Goal: Information Seeking & Learning: Learn about a topic

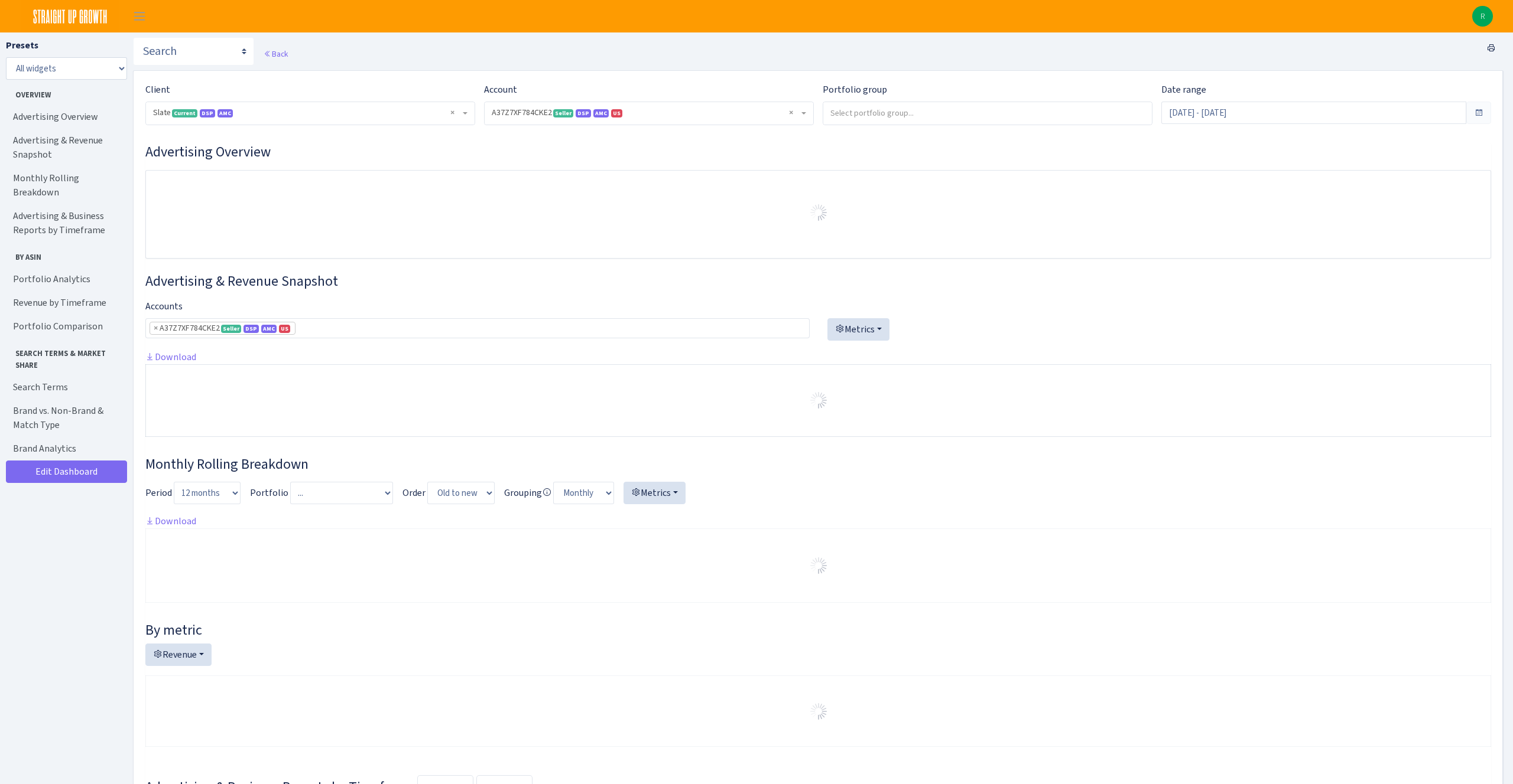
select select "2829161462337174"
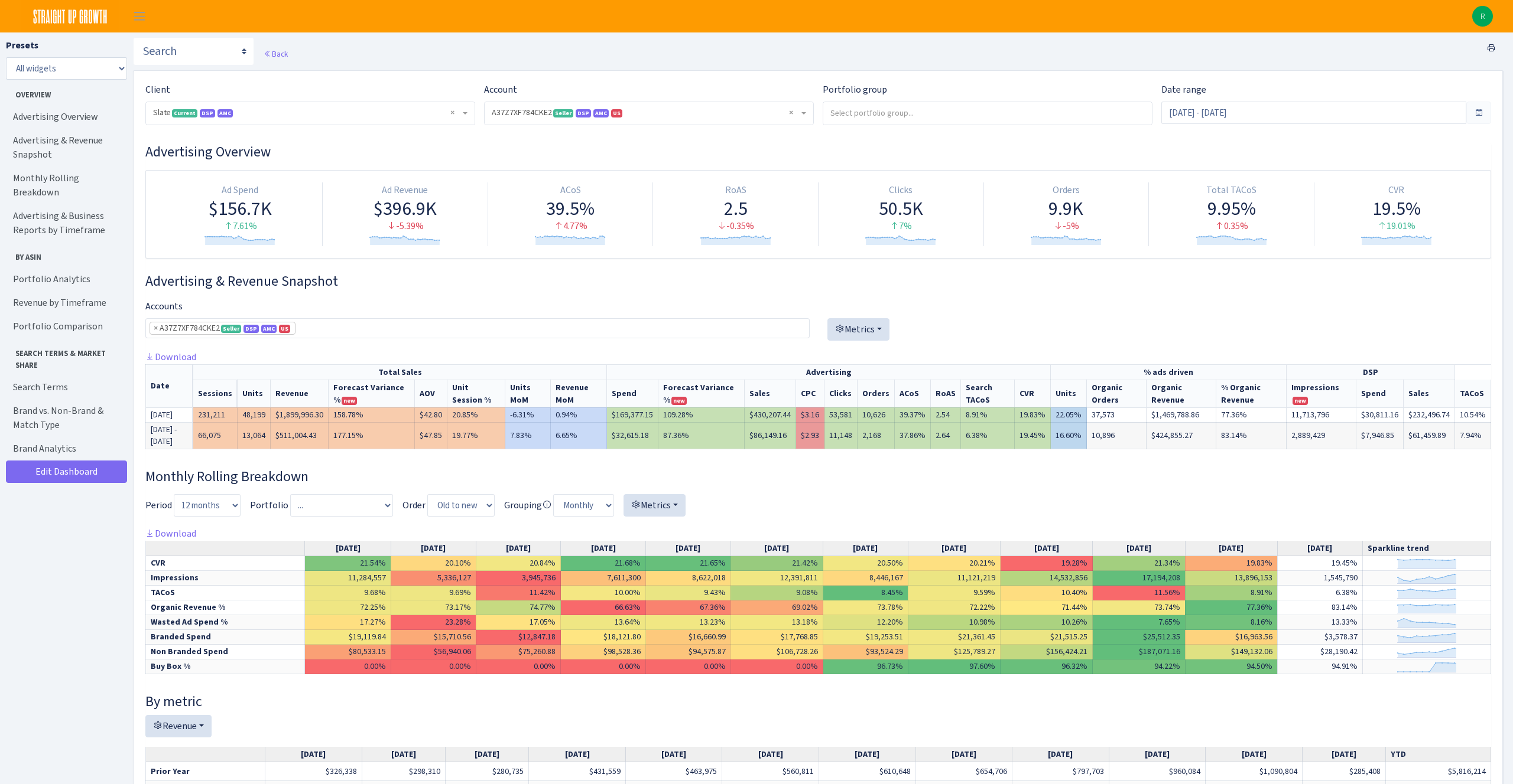
scroll to position [208, 0]
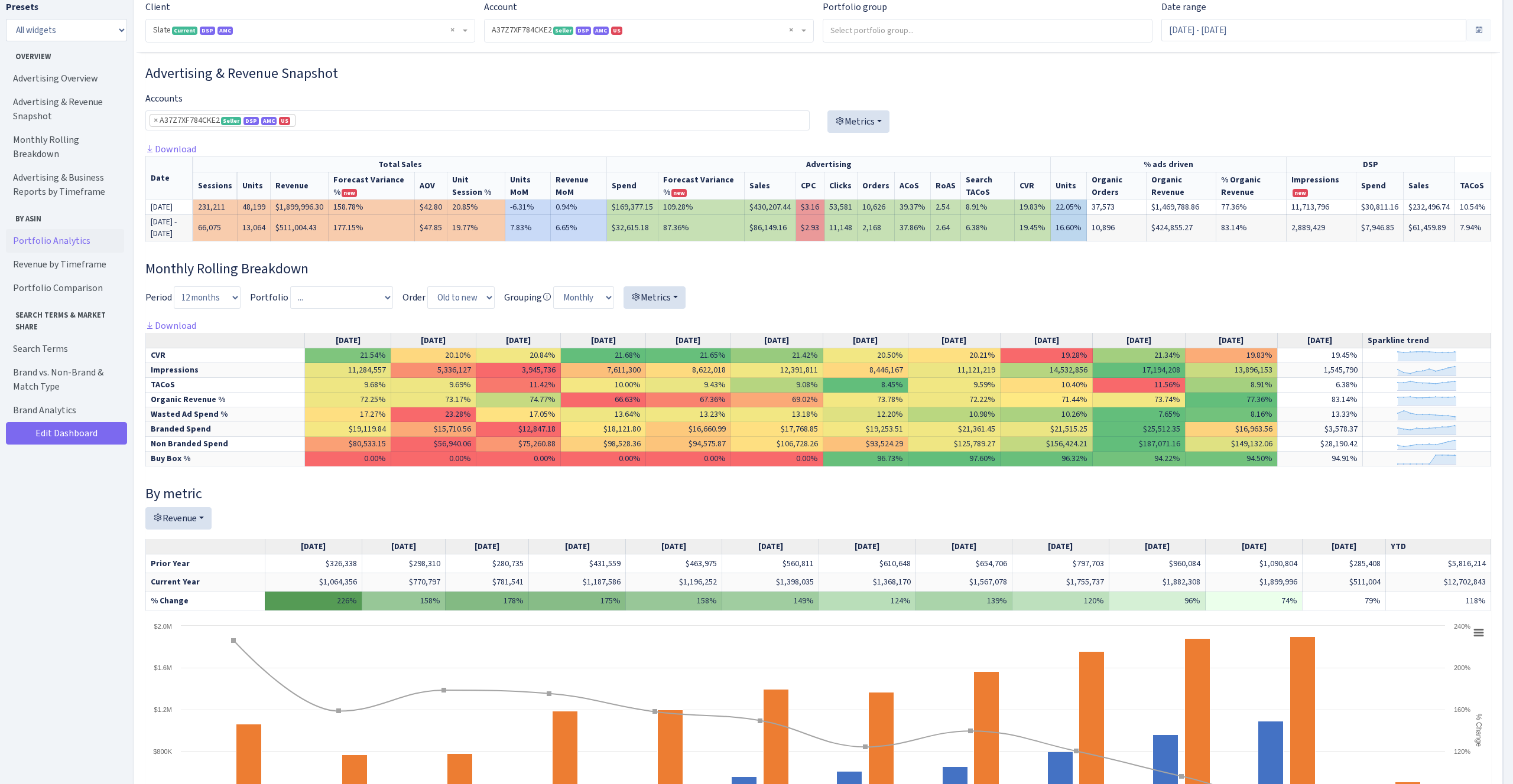
click at [58, 229] on link "Portfolio Analytics" at bounding box center [65, 241] width 118 height 24
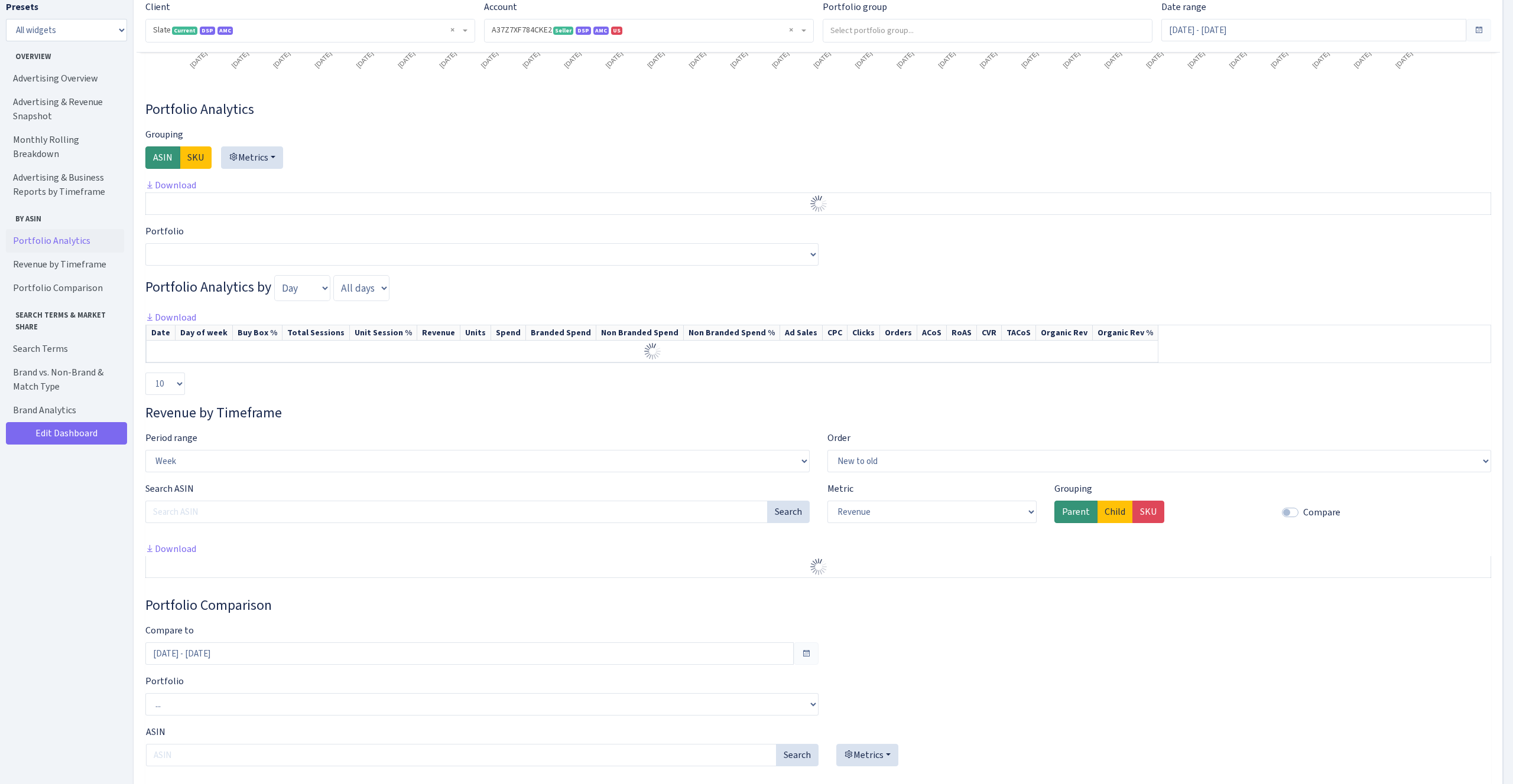
scroll to position [1791, 0]
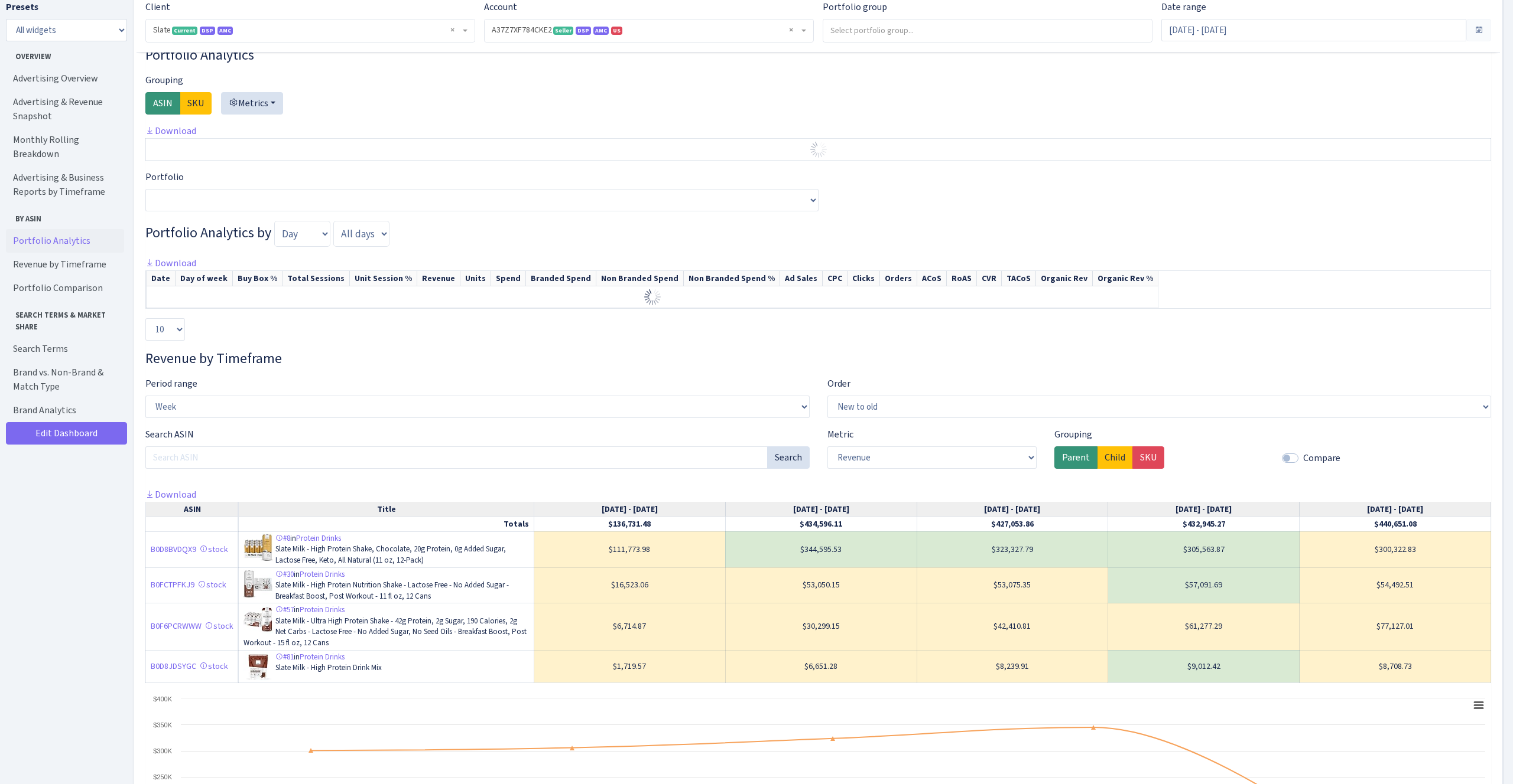
click at [166, 115] on label "ASIN" at bounding box center [163, 102] width 35 height 22
click at [161, 104] on input "ASIN" at bounding box center [156, 100] width 8 height 8
